Goal: Information Seeking & Learning: Check status

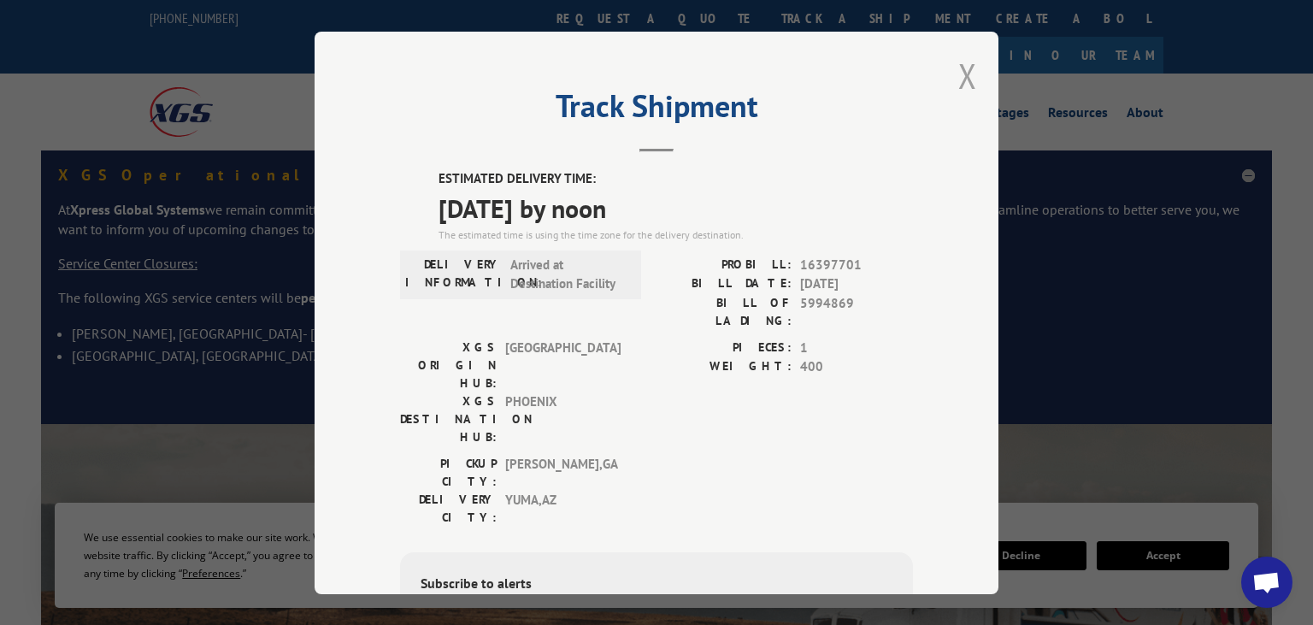
click at [972, 79] on button "Close modal" at bounding box center [967, 75] width 19 height 45
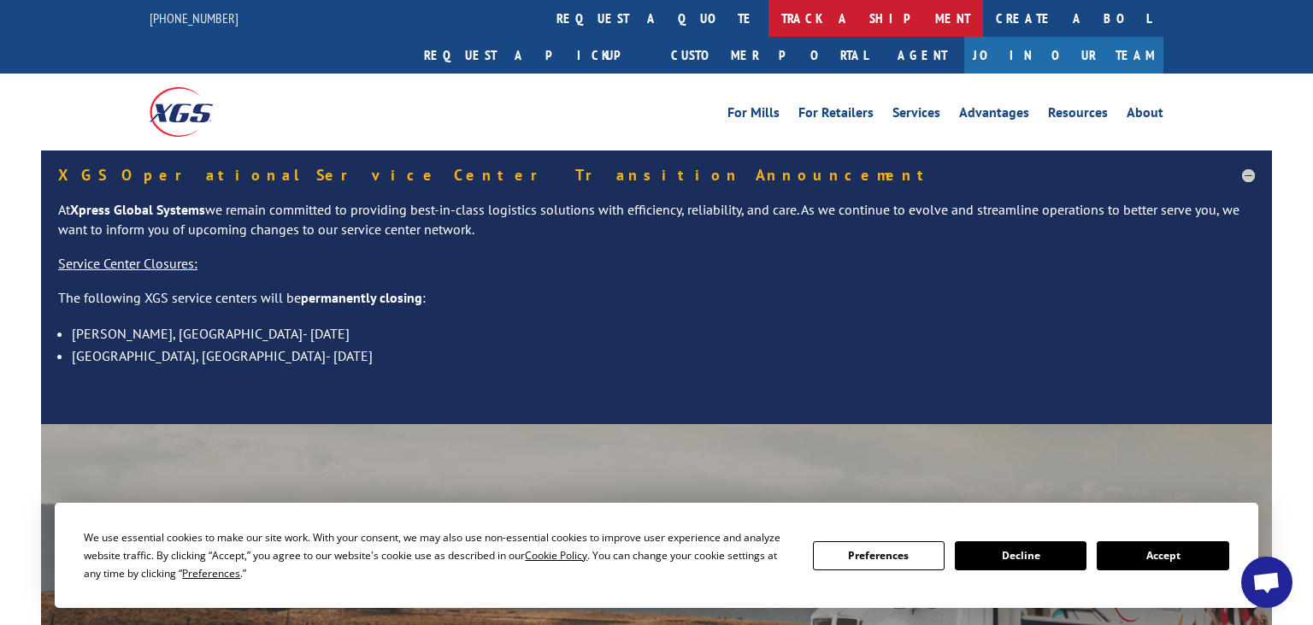
click at [768, 16] on link "track a shipment" at bounding box center [875, 18] width 215 height 37
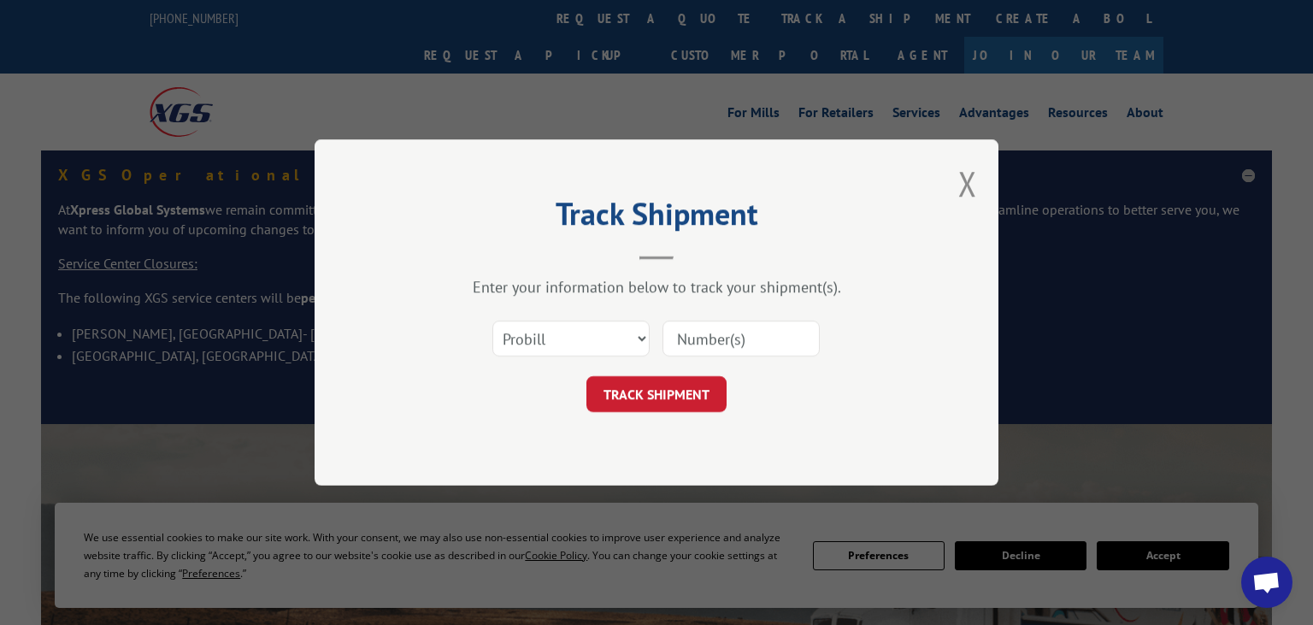
click at [733, 338] on input at bounding box center [740, 338] width 157 height 36
click at [721, 334] on input at bounding box center [740, 338] width 157 height 36
paste input "6006963"
type input "6006963"
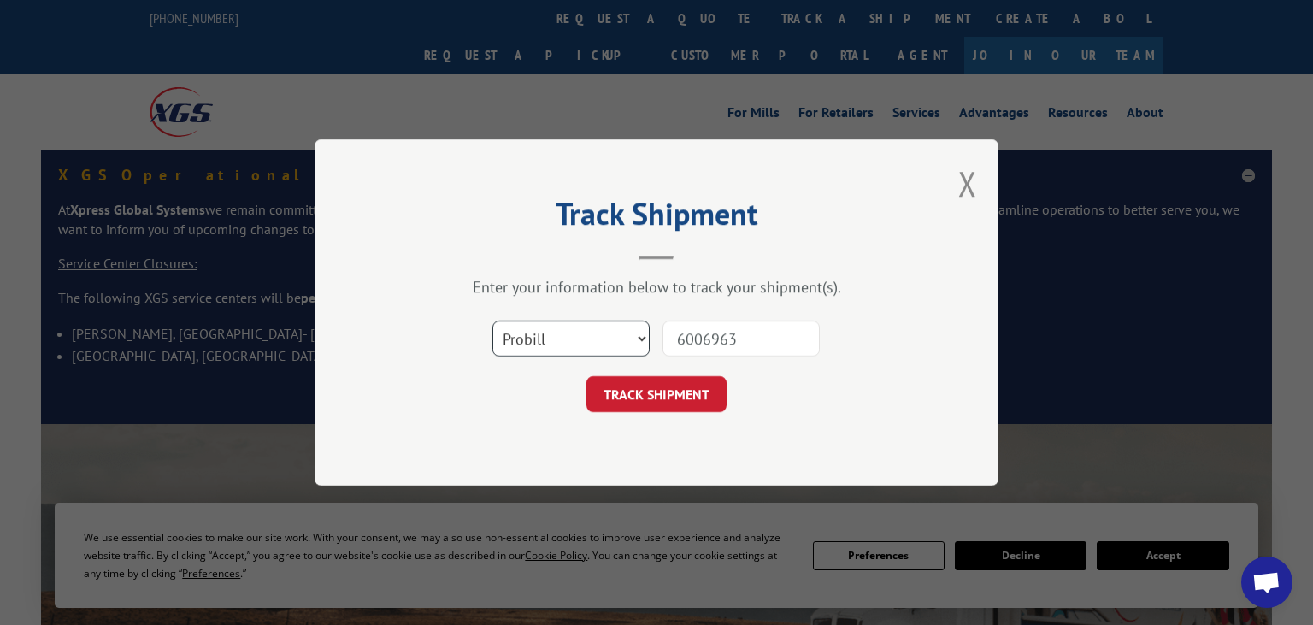
click at [492, 320] on select "Select category... Probill BOL PO" at bounding box center [570, 338] width 157 height 36
select select "bol"
click option "BOL" at bounding box center [0, 0] width 0 height 0
click at [650, 388] on button "TRACK SHIPMENT" at bounding box center [656, 394] width 140 height 36
